Goal: Task Accomplishment & Management: Manage account settings

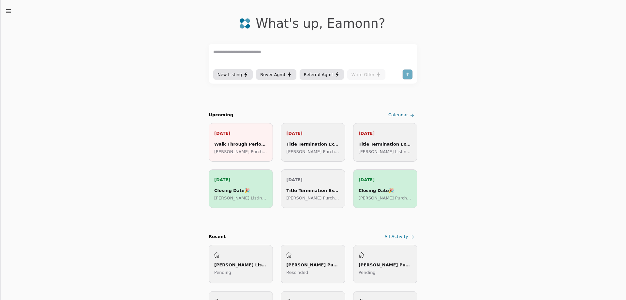
scroll to position [98, 0]
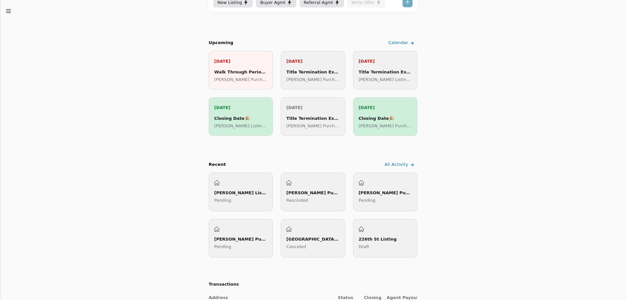
click at [383, 245] on p "Draft" at bounding box center [385, 246] width 53 height 7
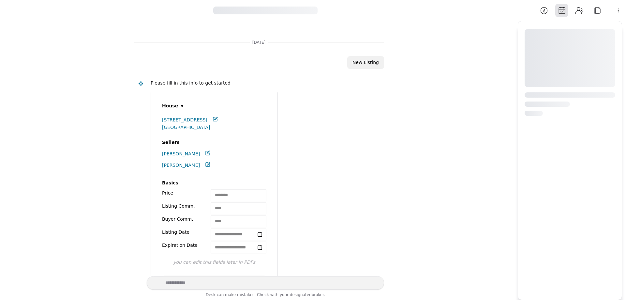
scroll to position [251, 0]
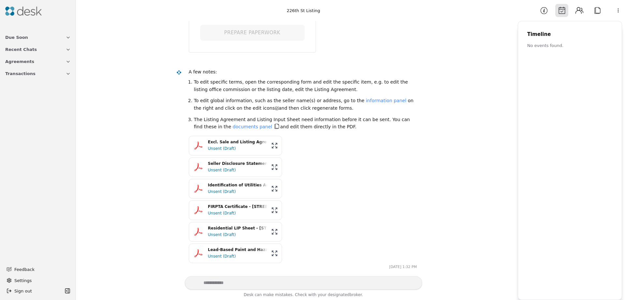
click at [620, 11] on html "**********" at bounding box center [313, 150] width 626 height 300
click at [18, 74] on html "**********" at bounding box center [313, 150] width 626 height 300
click at [69, 72] on icon "button" at bounding box center [68, 73] width 5 height 5
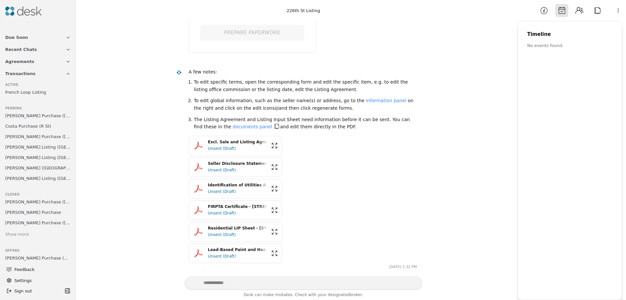
click at [32, 114] on span "[PERSON_NAME] Purchase ([GEOGRAPHIC_DATA])" at bounding box center [38, 115] width 66 height 7
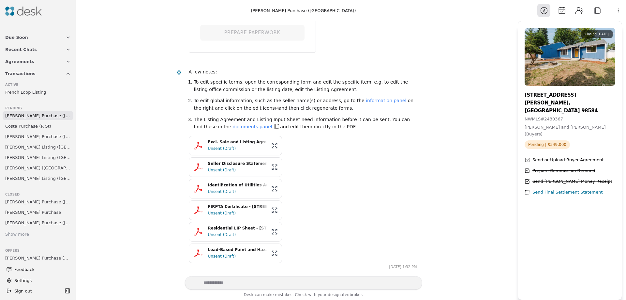
click at [16, 127] on span "Costa Purchase (R St)" at bounding box center [28, 126] width 46 height 7
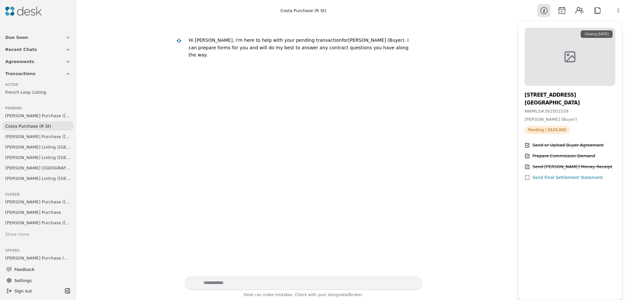
click at [21, 138] on span "[PERSON_NAME] Purchase ([GEOGRAPHIC_DATA])" at bounding box center [38, 136] width 66 height 7
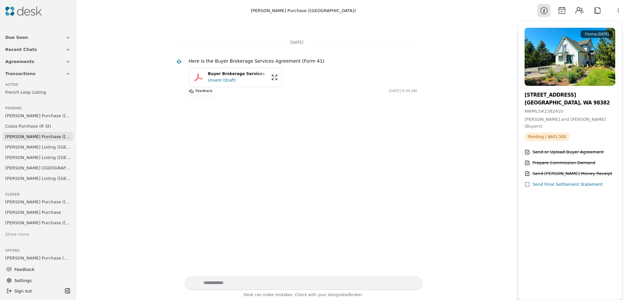
click at [30, 149] on span "[PERSON_NAME] Listing ([GEOGRAPHIC_DATA])" at bounding box center [38, 147] width 66 height 7
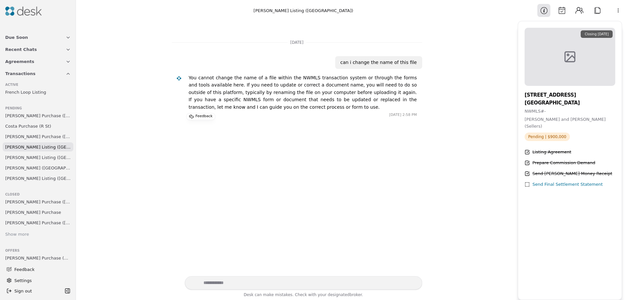
scroll to position [35, 0]
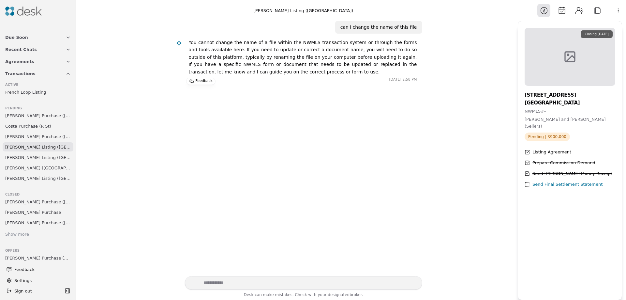
click at [31, 166] on span "[PERSON_NAME] ([GEOGRAPHIC_DATA])" at bounding box center [38, 167] width 66 height 7
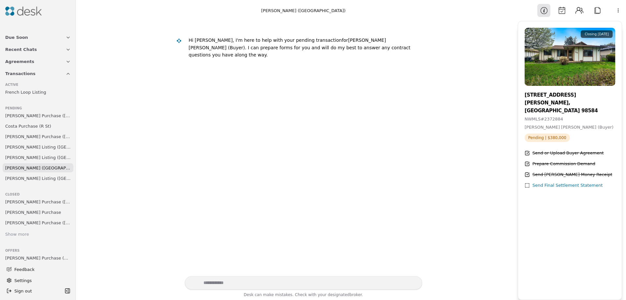
click at [22, 178] on span "[PERSON_NAME] Listing ([GEOGRAPHIC_DATA])" at bounding box center [38, 178] width 66 height 7
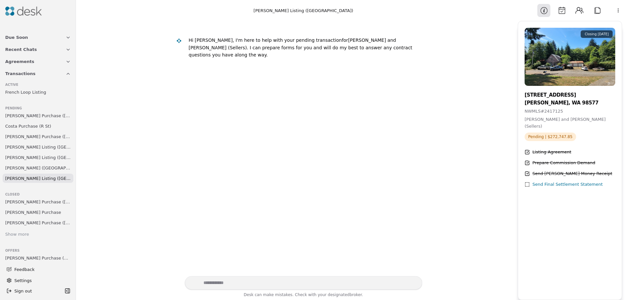
click at [558, 160] on div "Prepare Commission Demand" at bounding box center [564, 163] width 63 height 7
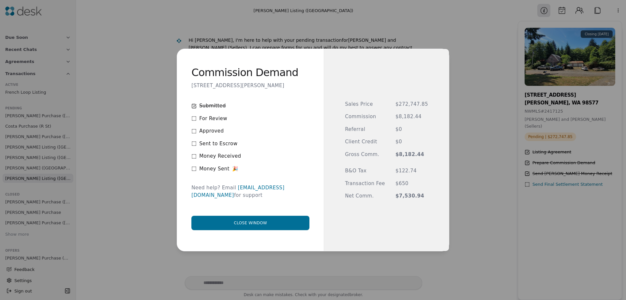
click at [256, 220] on button "Close window" at bounding box center [250, 223] width 118 height 14
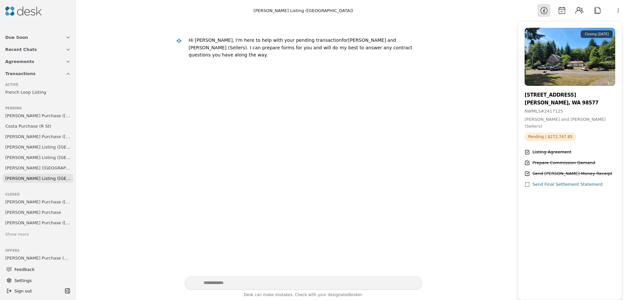
click at [22, 225] on span "[PERSON_NAME] Purchase ([PERSON_NAME][GEOGRAPHIC_DATA][PERSON_NAME])" at bounding box center [38, 222] width 66 height 7
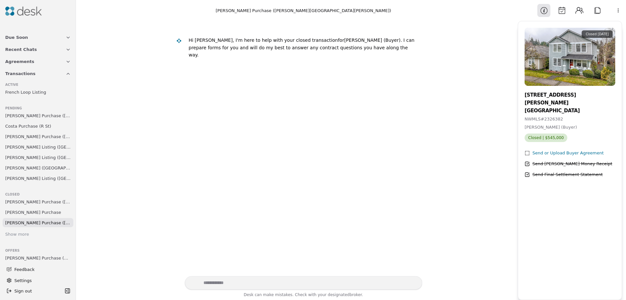
click at [24, 214] on span "[PERSON_NAME] Purchase" at bounding box center [33, 212] width 56 height 7
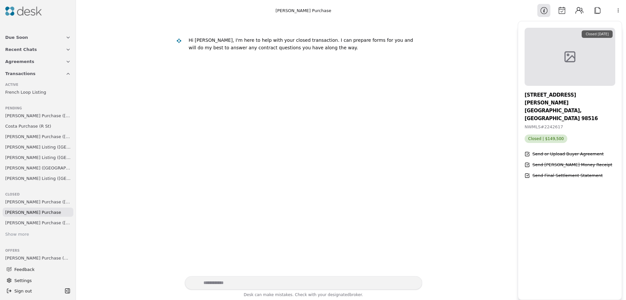
click at [27, 202] on span "[PERSON_NAME] Purchase ([US_STATE] Rd)" at bounding box center [38, 201] width 66 height 7
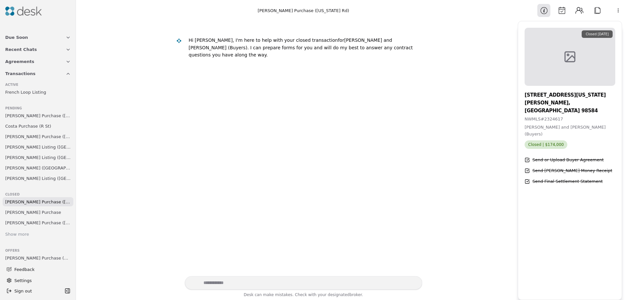
click at [24, 178] on span "[PERSON_NAME] Listing ([GEOGRAPHIC_DATA])" at bounding box center [38, 178] width 66 height 7
